Goal: Task Accomplishment & Management: Manage account settings

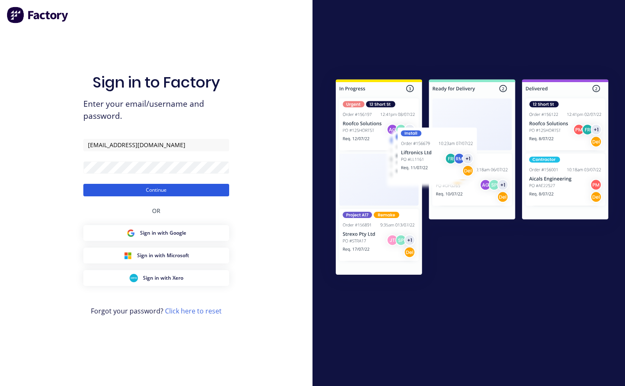
click at [123, 190] on button "Continue" at bounding box center [156, 190] width 146 height 13
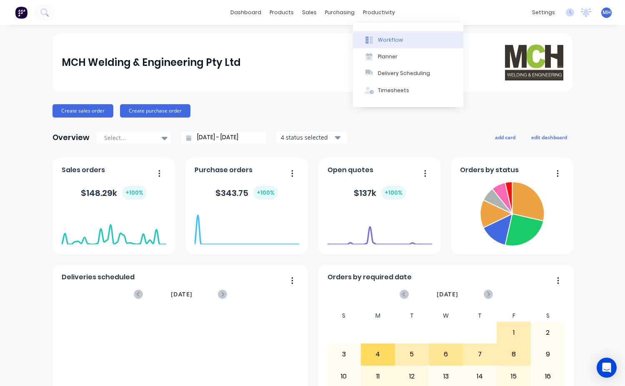
click at [388, 33] on button "Workflow" at bounding box center [408, 39] width 110 height 17
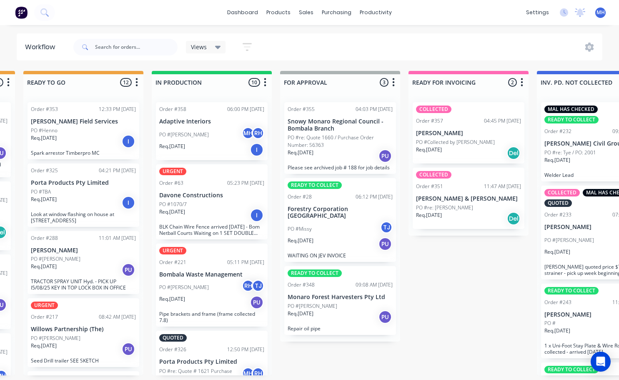
scroll to position [2, 381]
click at [322, 283] on div "READY TO COLLECT Order #348 09:08 AM [DATE] Monaro Forest Harvesters Pty Ltd PO…" at bounding box center [339, 300] width 112 height 69
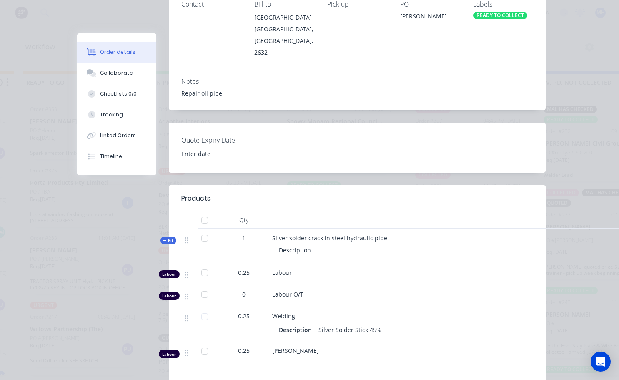
scroll to position [0, 0]
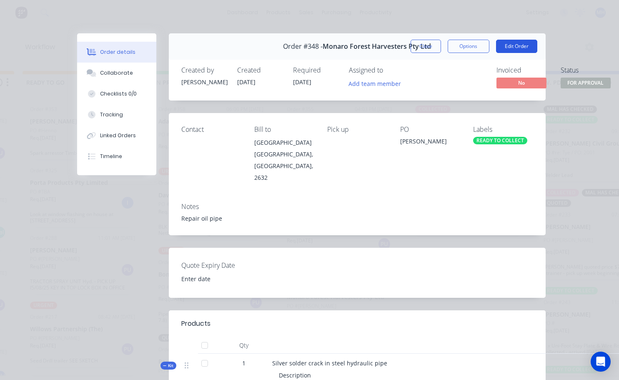
click at [508, 49] on button "Edit Order" at bounding box center [516, 46] width 41 height 13
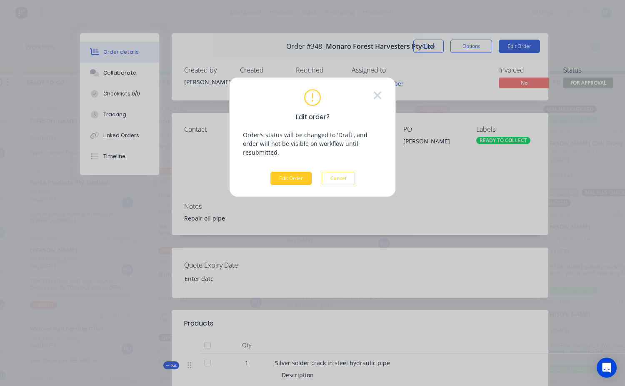
click at [302, 172] on button "Edit Order" at bounding box center [291, 178] width 41 height 13
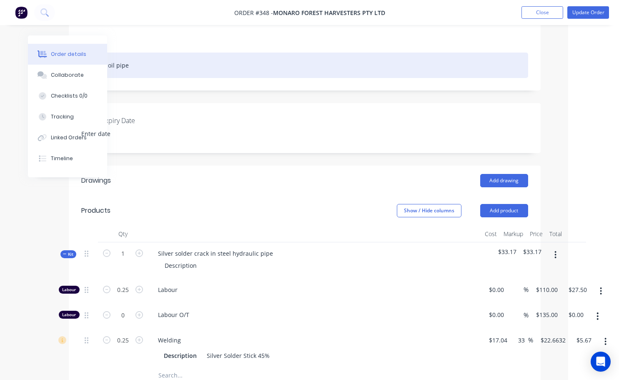
scroll to position [42, 51]
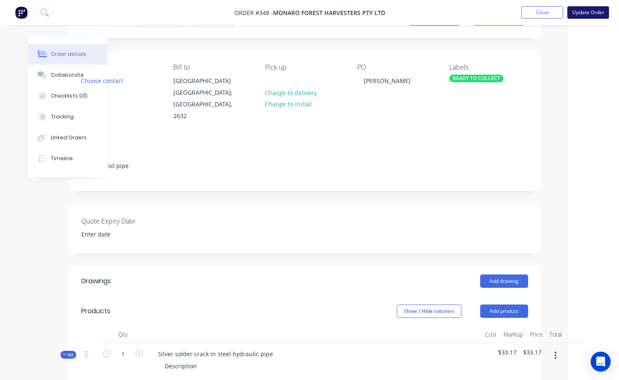
click at [587, 11] on button "Update Order" at bounding box center [588, 12] width 42 height 13
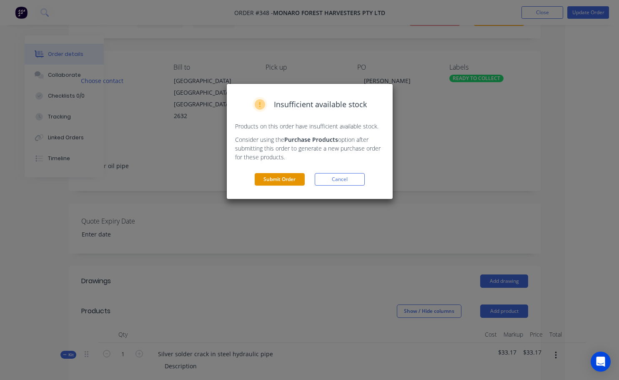
click at [292, 181] on button "Submit Order" at bounding box center [280, 179] width 50 height 13
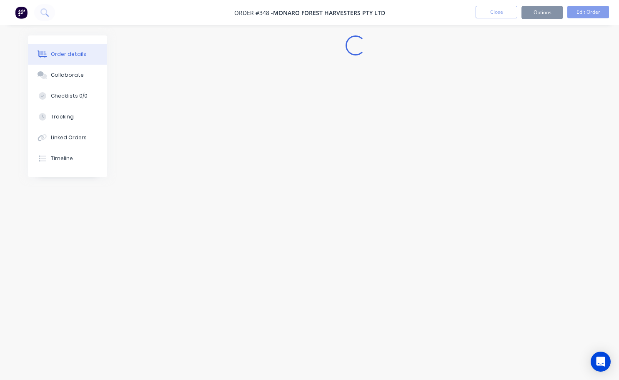
scroll to position [0, 0]
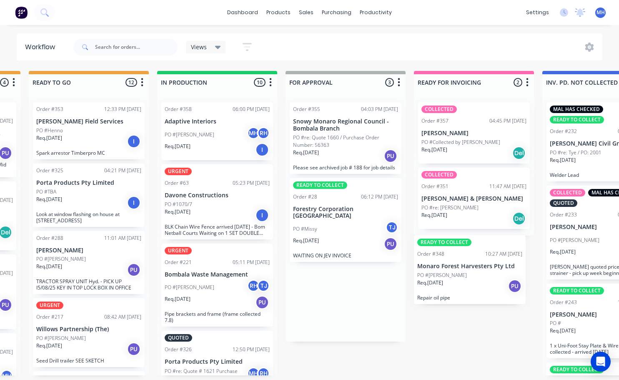
scroll to position [2, 378]
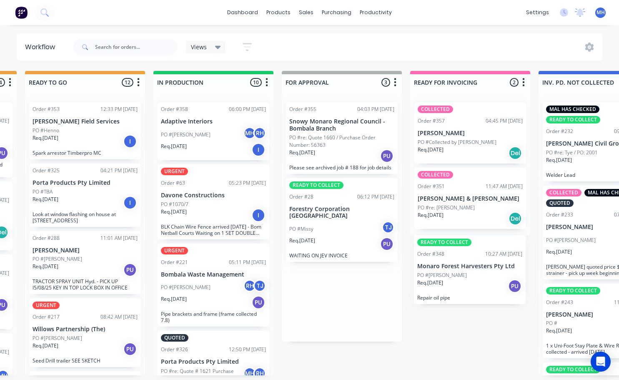
drag, startPoint x: 401, startPoint y: 291, endPoint x: 455, endPoint y: 268, distance: 58.8
click at [455, 268] on div "QUOTES TO DO 0 Status colour #273444 hex #273444 Save Cancel Notifications Emai…" at bounding box center [311, 223] width 1390 height 304
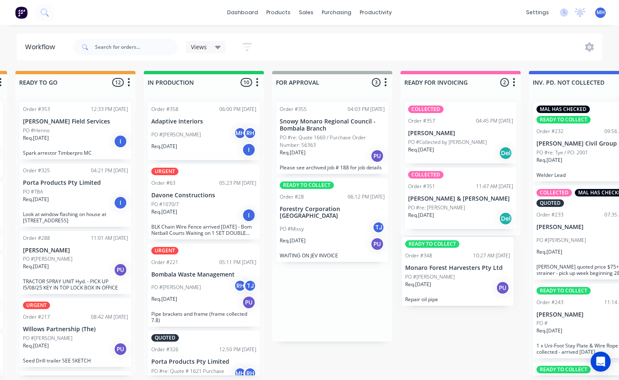
scroll to position [2, 389]
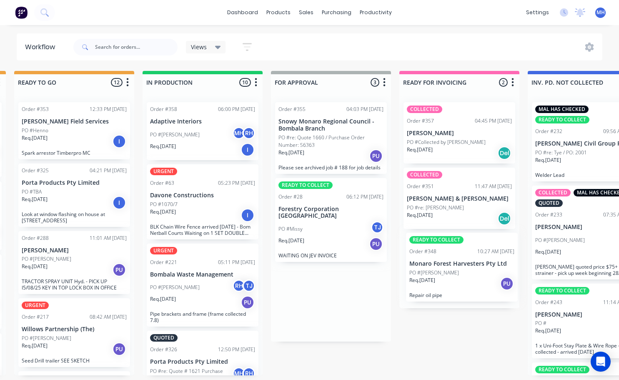
drag, startPoint x: 376, startPoint y: 305, endPoint x: 501, endPoint y: 278, distance: 127.4
click at [501, 278] on div "QUOTES TO DO 0 Status colour #273444 hex #273444 Save Cancel Notifications Emai…" at bounding box center [300, 223] width 1390 height 304
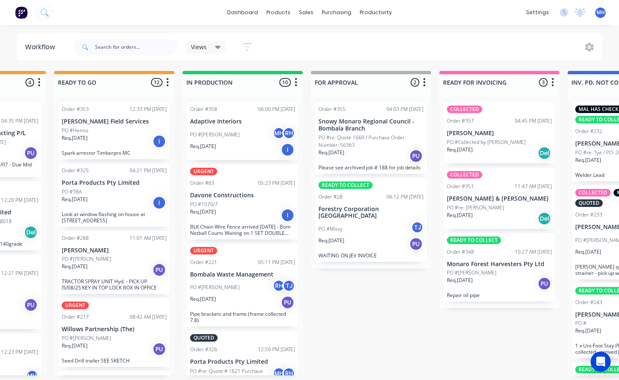
scroll to position [2, 333]
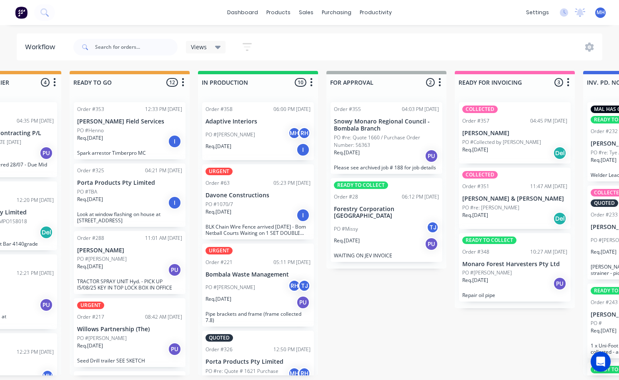
click at [488, 269] on div "PO #[PERSON_NAME]" at bounding box center [514, 273] width 105 height 8
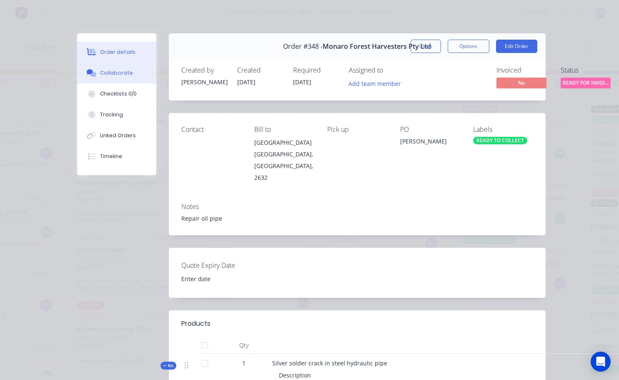
click at [104, 78] on button "Collaborate" at bounding box center [116, 73] width 79 height 21
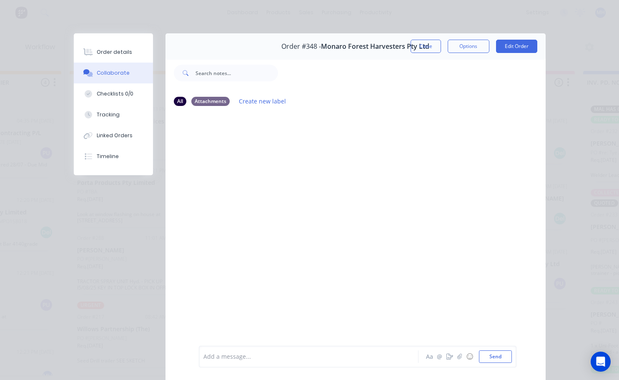
click at [420, 46] on button "Close" at bounding box center [426, 46] width 30 height 13
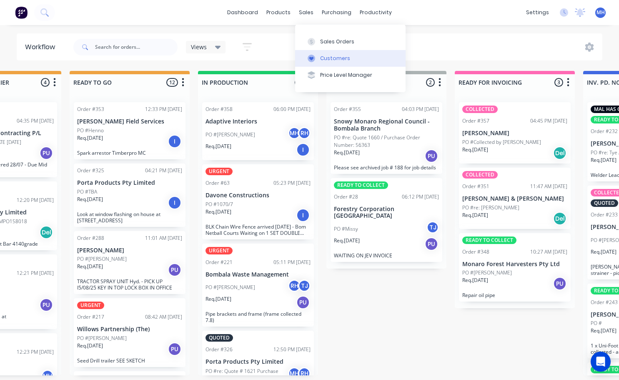
click at [332, 58] on div "Customers" at bounding box center [335, 59] width 30 height 8
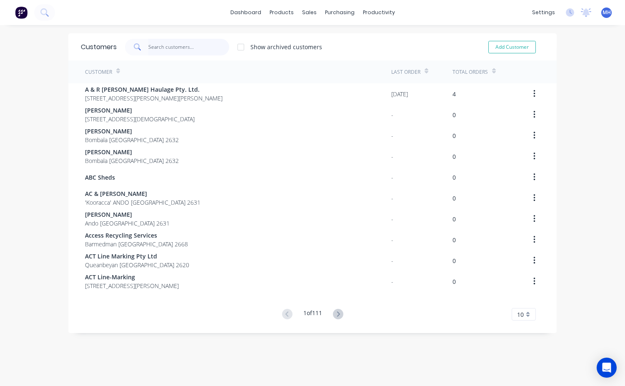
click at [159, 48] on input "text" at bounding box center [188, 47] width 81 height 17
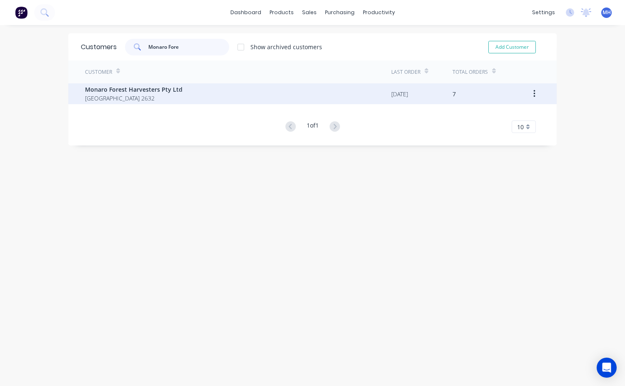
type input "Monaro Fore"
click at [148, 96] on span "[GEOGRAPHIC_DATA] 2632" at bounding box center [134, 98] width 98 height 9
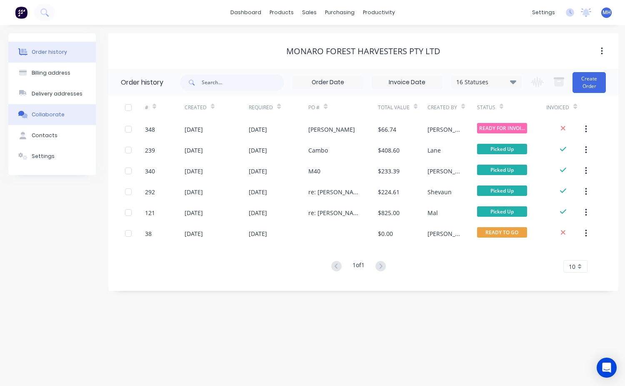
click at [48, 112] on div "Collaborate" at bounding box center [48, 115] width 33 height 8
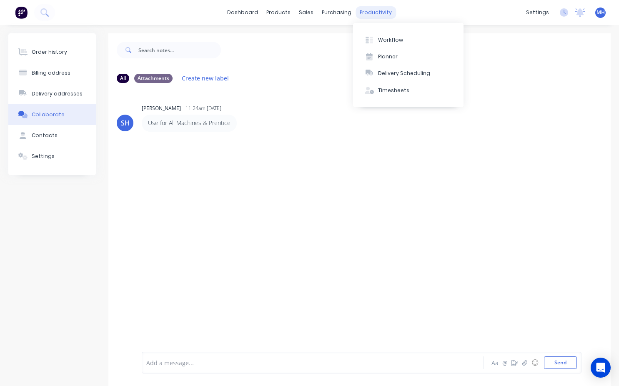
click at [372, 13] on div "productivity" at bounding box center [376, 12] width 40 height 13
click at [385, 40] on div "Workflow" at bounding box center [390, 40] width 25 height 8
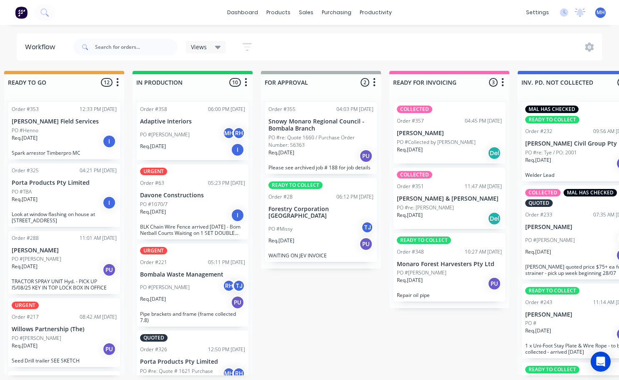
scroll to position [0, 385]
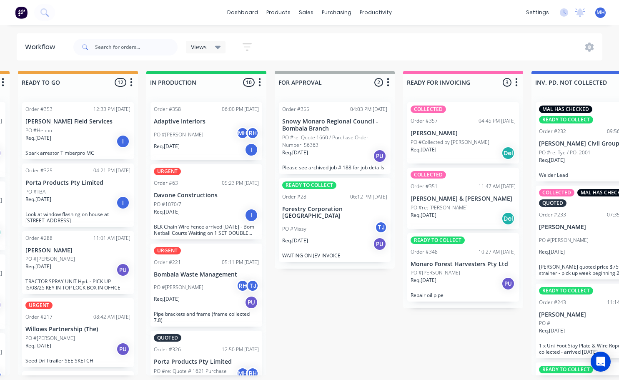
click at [321, 134] on p "PO #re: Quote 1660 / Purchase Order Number: 56363" at bounding box center [334, 141] width 105 height 15
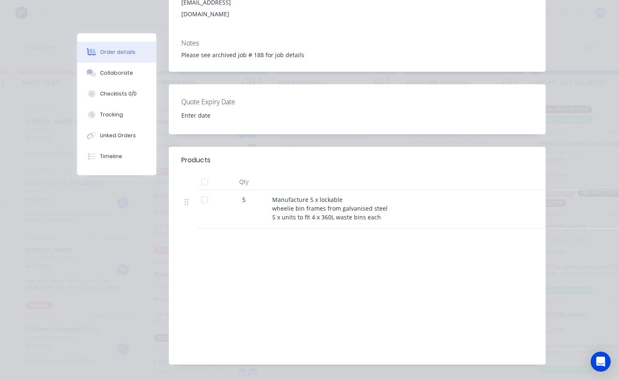
scroll to position [0, 0]
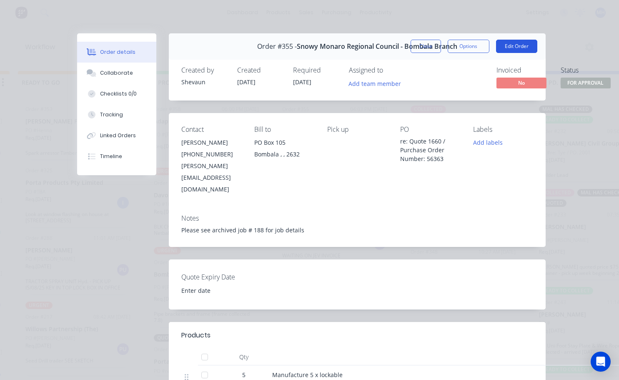
click at [522, 46] on button "Edit Order" at bounding box center [516, 46] width 41 height 13
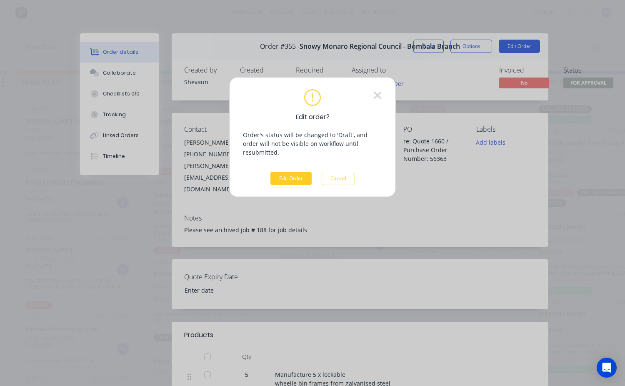
click at [289, 172] on button "Edit Order" at bounding box center [291, 178] width 41 height 13
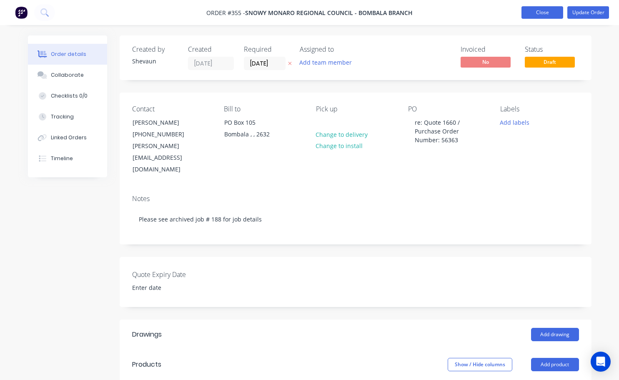
click at [553, 15] on button "Close" at bounding box center [542, 12] width 42 height 13
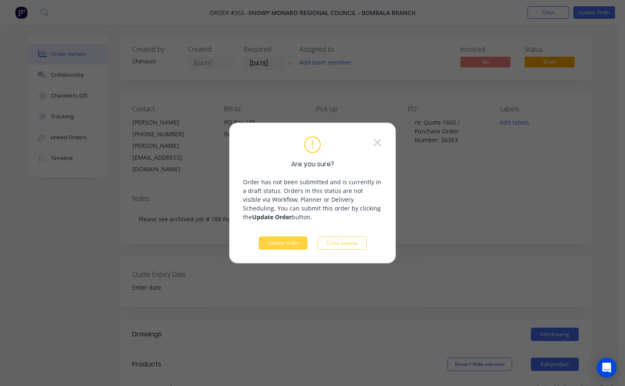
click at [284, 247] on button "Update order" at bounding box center [283, 242] width 49 height 13
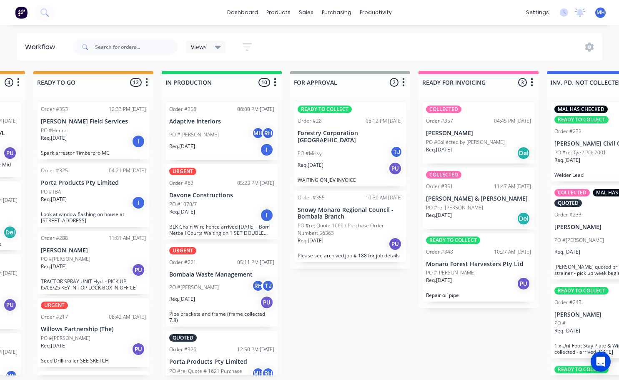
scroll to position [0, 387]
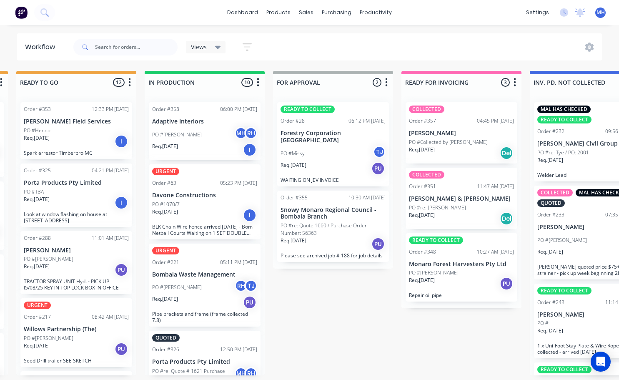
click at [338, 237] on div "Req. [DATE] PU" at bounding box center [333, 244] width 105 height 14
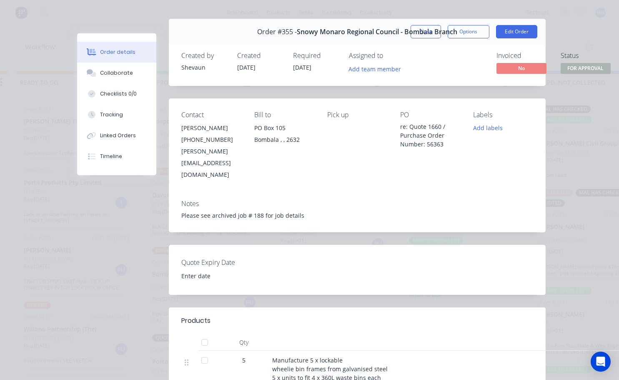
scroll to position [0, 0]
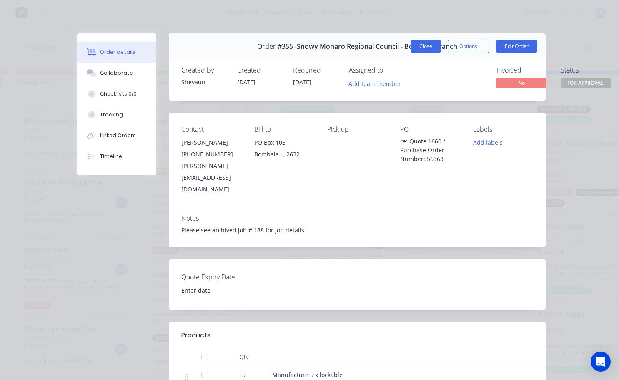
click at [426, 50] on button "Close" at bounding box center [426, 46] width 30 height 13
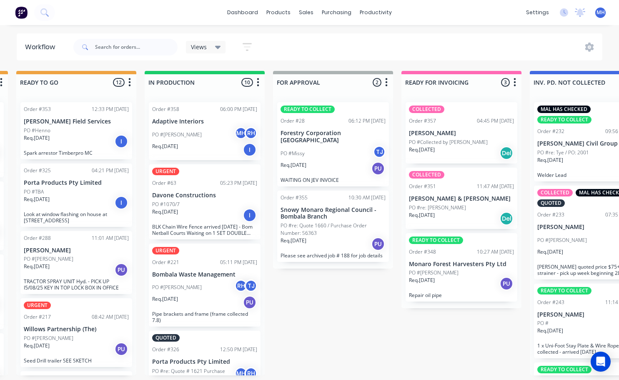
click at [330, 227] on p "PO #re: Quote 1660 / Purchase Order Number: 56363" at bounding box center [333, 229] width 105 height 15
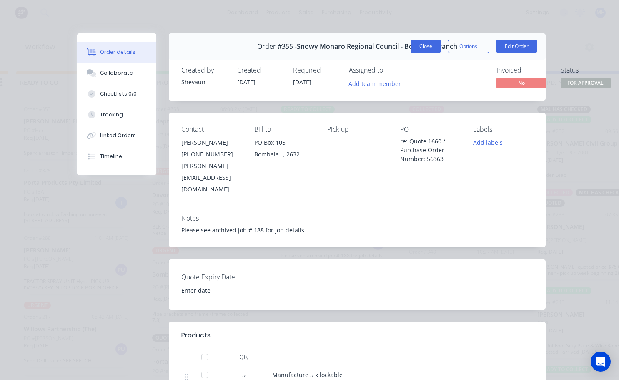
click at [414, 46] on button "Close" at bounding box center [426, 46] width 30 height 13
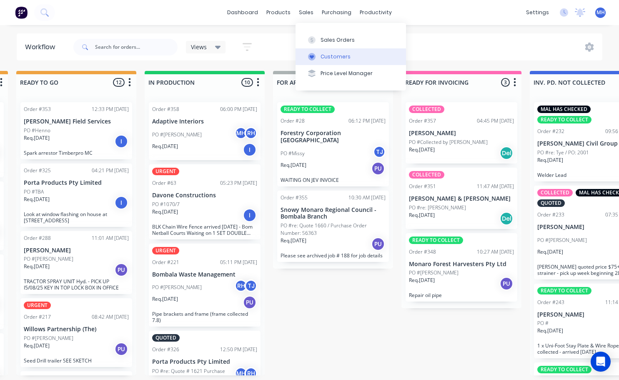
click at [363, 57] on button "Customers" at bounding box center [351, 56] width 110 height 17
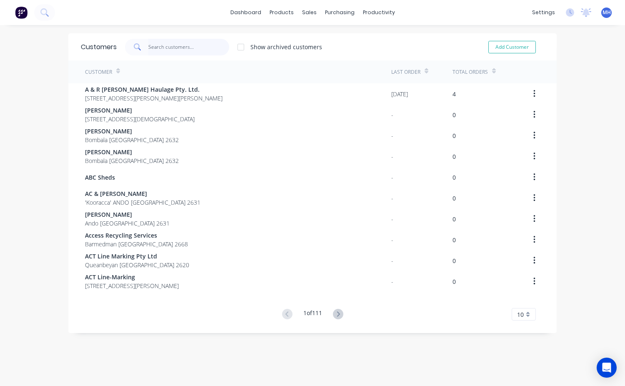
click at [154, 46] on input "text" at bounding box center [188, 47] width 81 height 17
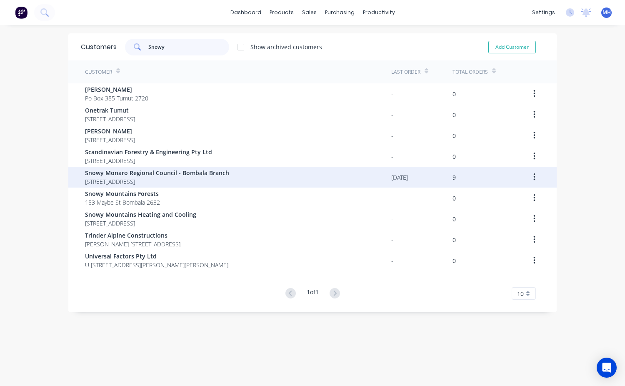
type input "Snowy"
click at [149, 180] on span "[STREET_ADDRESS]" at bounding box center [157, 181] width 144 height 9
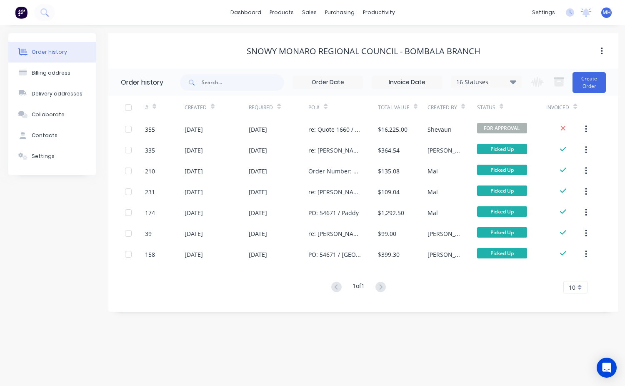
click at [513, 80] on icon at bounding box center [513, 82] width 6 height 10
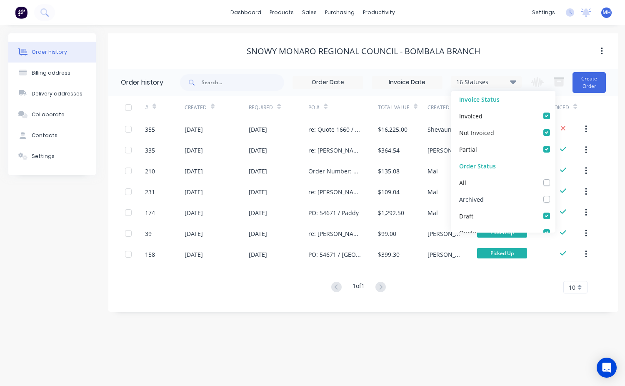
click at [491, 199] on div "Archived" at bounding box center [503, 199] width 104 height 17
click at [555, 195] on label at bounding box center [555, 195] width 0 height 0
click at [555, 200] on input "checkbox" at bounding box center [558, 199] width 7 height 8
checkbox input "true"
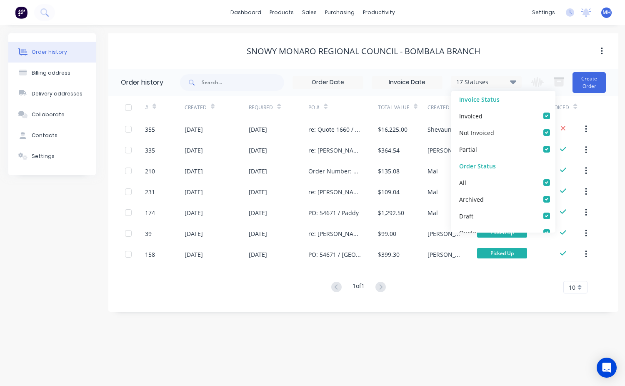
click at [475, 355] on div "Order history Billing address Delivery addresses Collaborate Contacts Settings …" at bounding box center [312, 205] width 625 height 361
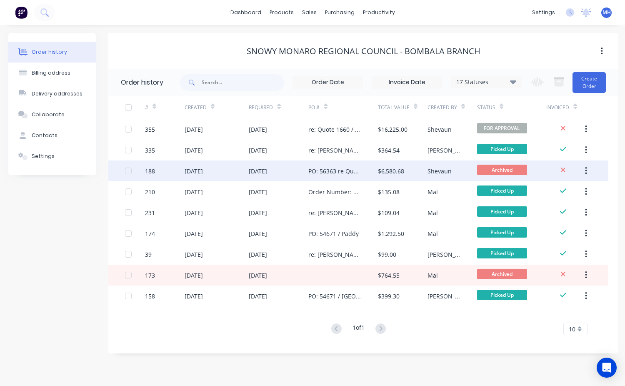
click at [411, 170] on div "$6,580.68" at bounding box center [403, 170] width 50 height 21
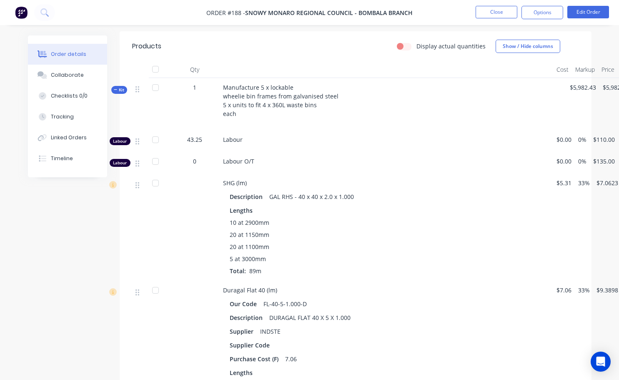
scroll to position [211, 0]
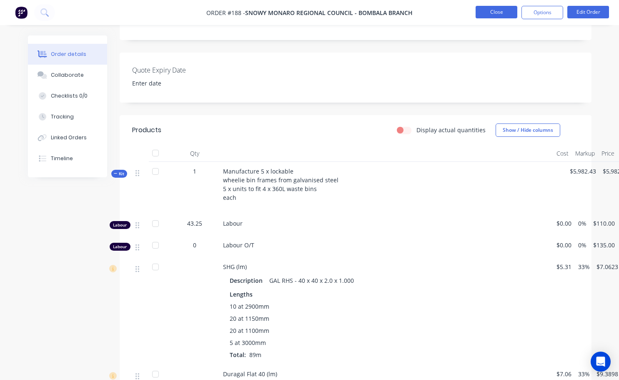
click at [502, 14] on button "Close" at bounding box center [497, 12] width 42 height 13
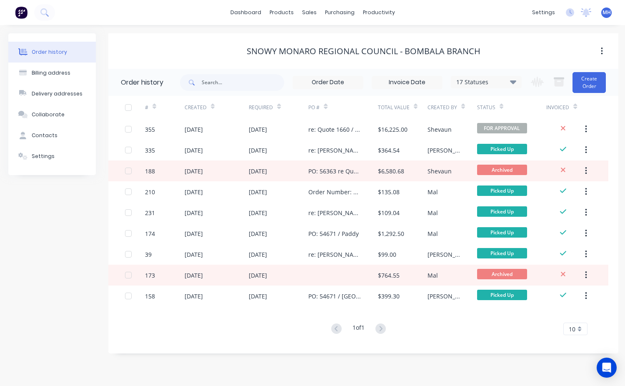
click at [515, 52] on div "Snowy Monaro Regional Council - Bombala Branch" at bounding box center [363, 51] width 510 height 10
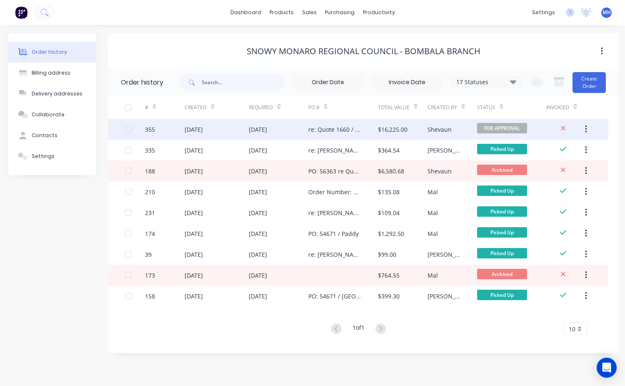
click at [403, 127] on div "$16,225.00" at bounding box center [393, 129] width 30 height 9
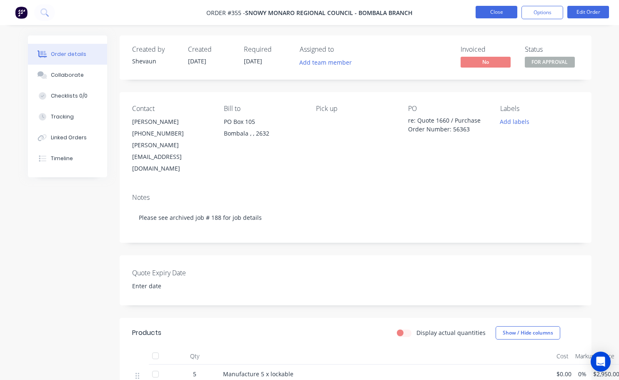
click at [499, 12] on button "Close" at bounding box center [497, 12] width 42 height 13
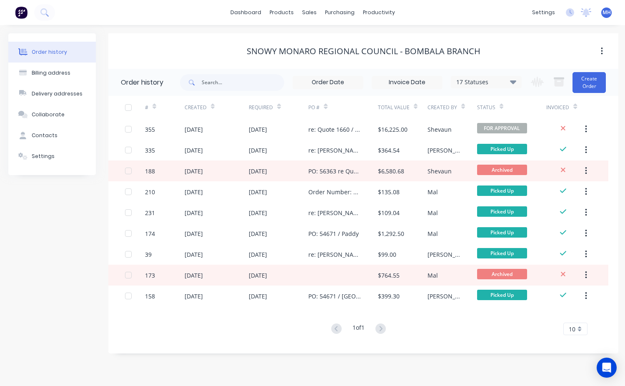
click at [513, 83] on icon at bounding box center [513, 82] width 6 height 4
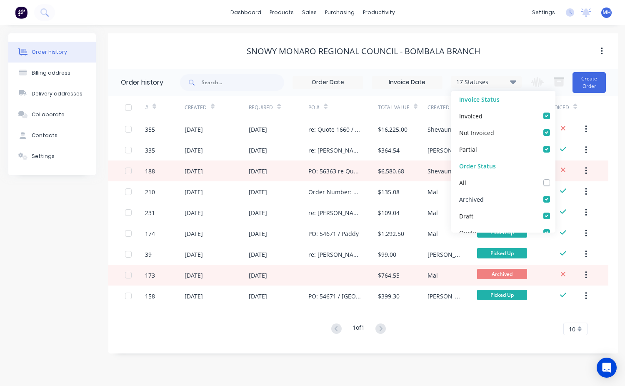
drag, startPoint x: 528, startPoint y: 198, endPoint x: 542, endPoint y: 199, distance: 14.2
click at [542, 199] on div "Archived" at bounding box center [503, 199] width 104 height 17
click at [555, 195] on label at bounding box center [555, 195] width 0 height 0
click at [555, 199] on input "checkbox" at bounding box center [558, 199] width 7 height 8
checkbox input "false"
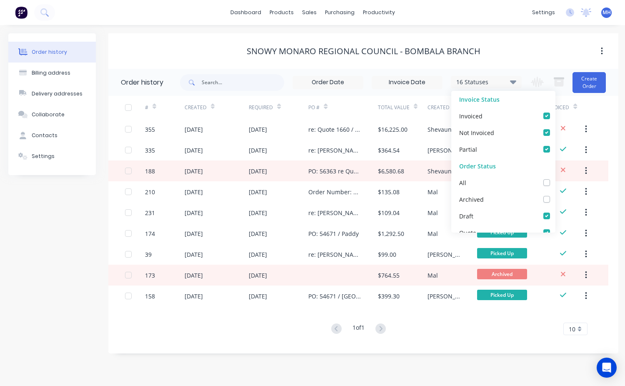
click at [494, 55] on div "Snowy Monaro Regional Council - Bombala Branch" at bounding box center [363, 51] width 510 height 10
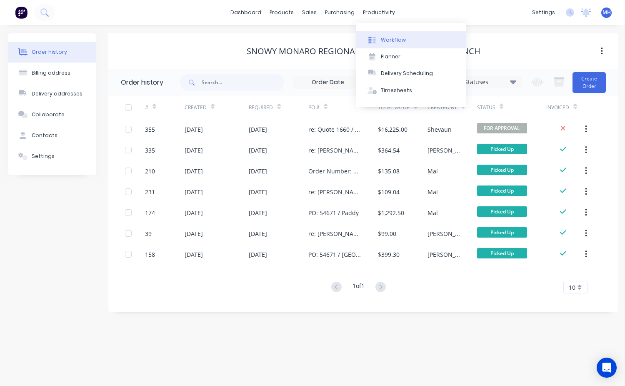
click at [389, 38] on div "Workflow" at bounding box center [393, 40] width 25 height 8
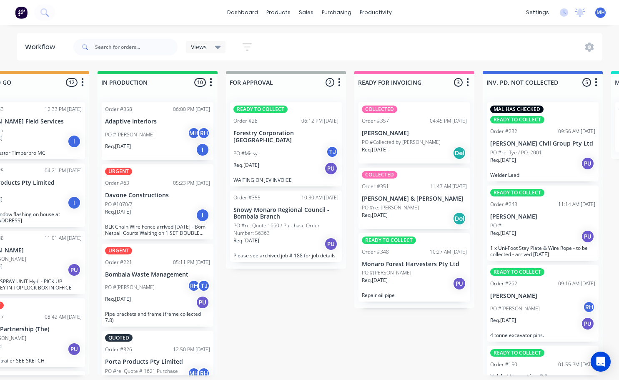
scroll to position [0, 509]
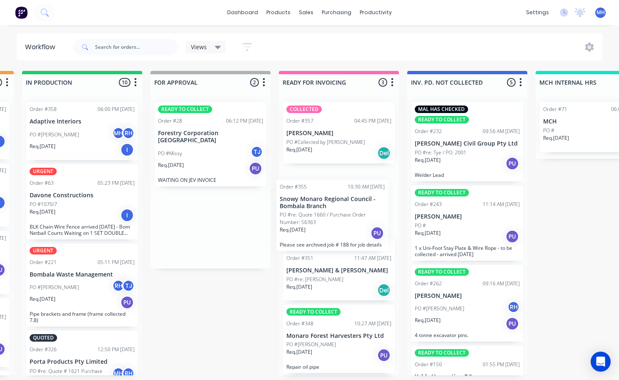
drag, startPoint x: 221, startPoint y: 223, endPoint x: 346, endPoint y: 218, distance: 125.6
click at [346, 218] on div "QUOTES TO DO 0 Status colour #273444 hex #273444 Save Cancel Notifications Emai…" at bounding box center [179, 223] width 1390 height 304
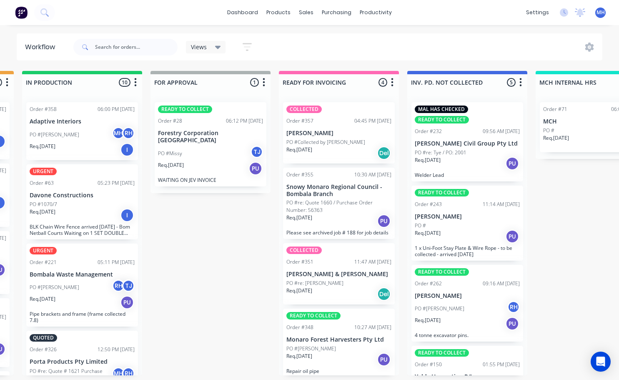
click at [348, 209] on p "PO #re: Quote 1660 / Purchase Order Number: 56363" at bounding box center [338, 206] width 105 height 15
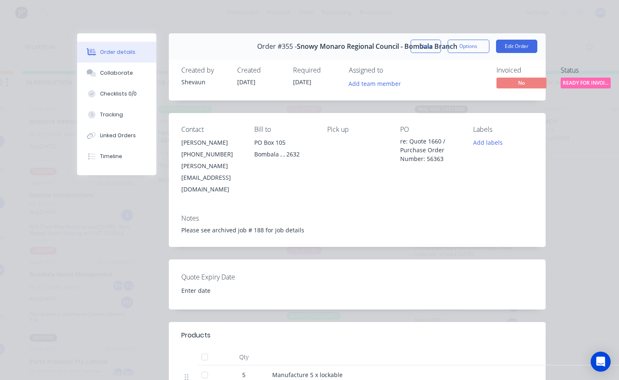
click at [495, 149] on div "Labels Add labels" at bounding box center [503, 160] width 60 height 70
click at [495, 146] on button "Add labels" at bounding box center [487, 142] width 38 height 11
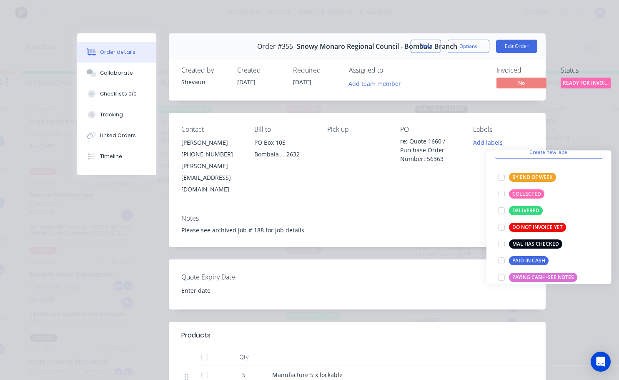
scroll to position [83, 0]
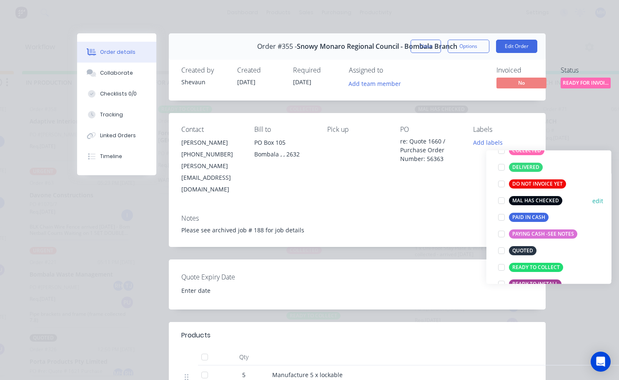
click at [503, 201] on div at bounding box center [501, 200] width 17 height 17
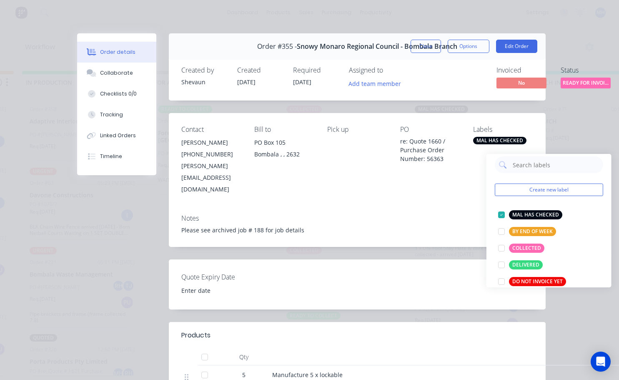
scroll to position [0, 0]
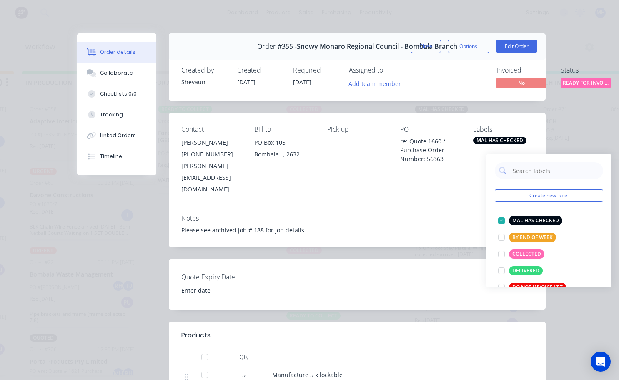
click at [380, 208] on div "Notes Please see archived job # 188 for job details" at bounding box center [357, 227] width 377 height 39
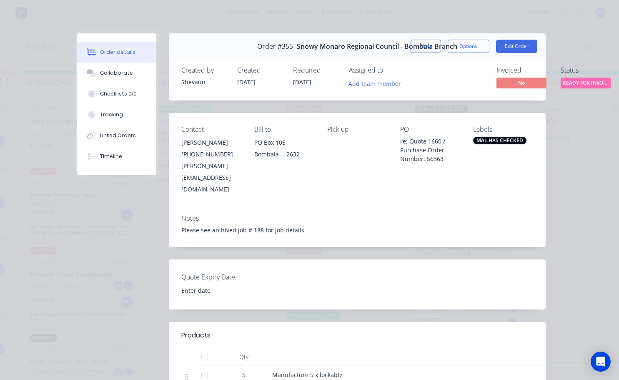
click at [428, 50] on button "Close" at bounding box center [426, 46] width 30 height 13
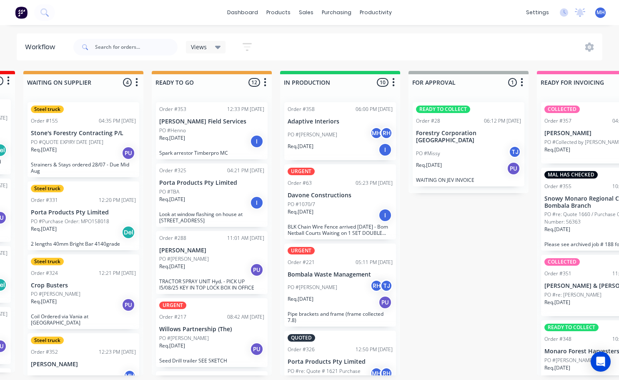
scroll to position [2, 211]
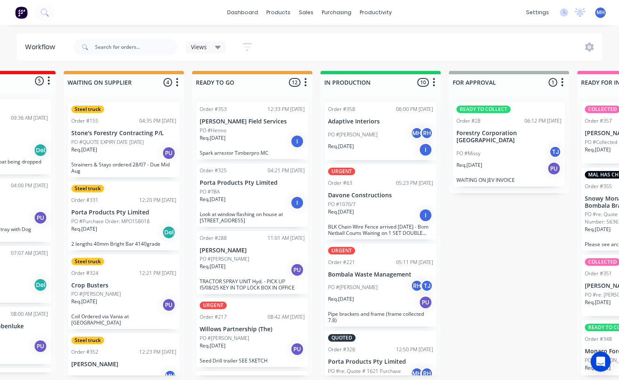
click at [368, 127] on div "PO #[PERSON_NAME] RH" at bounding box center [380, 135] width 105 height 16
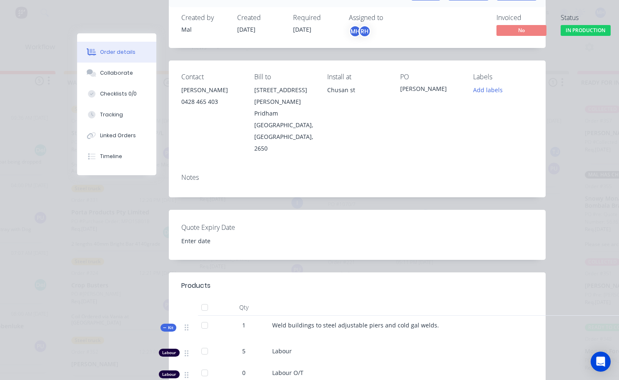
scroll to position [0, 0]
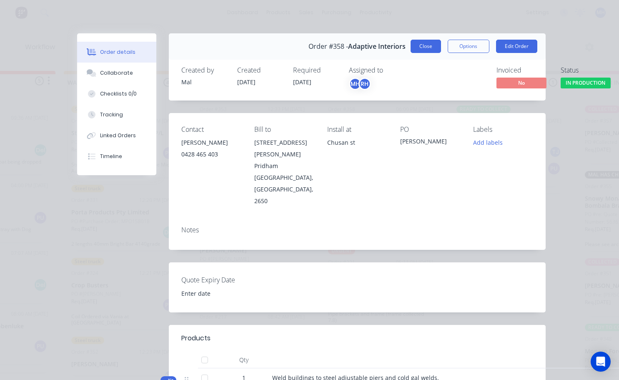
click at [429, 44] on button "Close" at bounding box center [426, 46] width 30 height 13
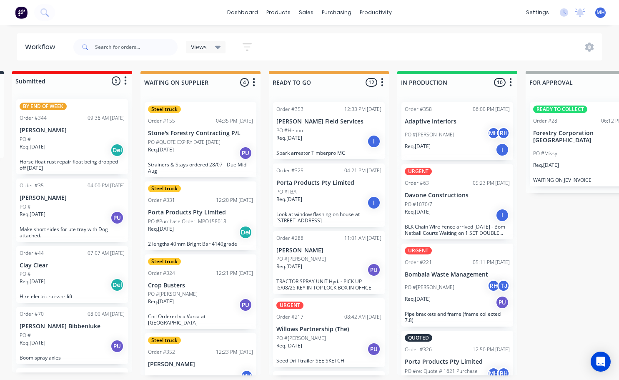
scroll to position [2, 140]
